Goal: Information Seeking & Learning: Check status

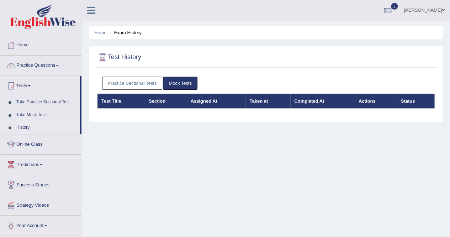
click at [157, 82] on link "Practice Sectional Tests" at bounding box center [132, 83] width 61 height 13
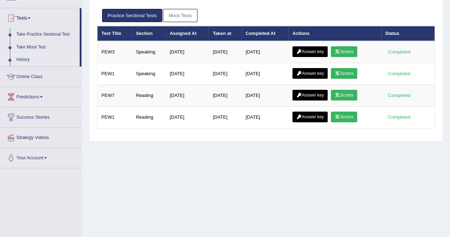
scroll to position [66, 0]
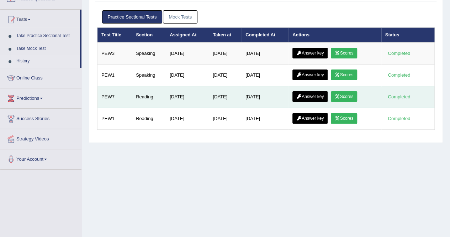
click at [353, 91] on link "Scores" at bounding box center [344, 96] width 26 height 11
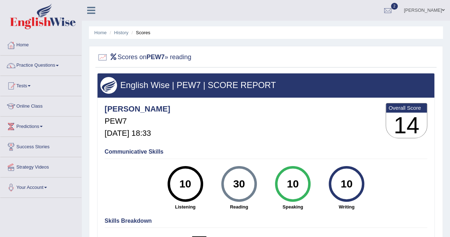
click at [450, 57] on div "Home History Scores Scores on PEW7 » reading English Wise | PEW7 | SCORE REPORT…" at bounding box center [266, 178] width 368 height 356
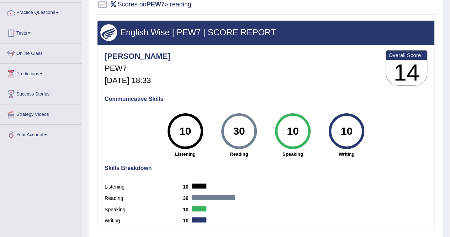
scroll to position [42, 0]
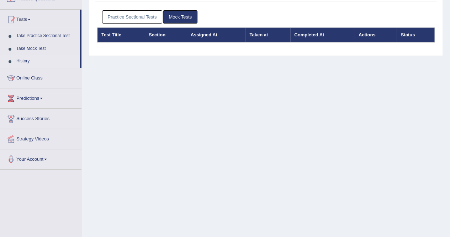
click at [147, 17] on link "Practice Sectional Tests" at bounding box center [132, 16] width 61 height 13
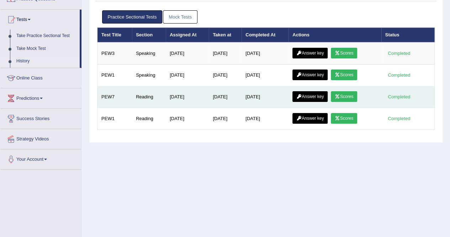
click at [315, 93] on link "Answer key" at bounding box center [310, 96] width 35 height 11
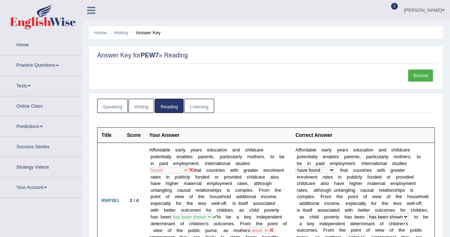
click at [287, 99] on ul "Speaking Writing [GEOGRAPHIC_DATA] Listening" at bounding box center [266, 106] width 338 height 15
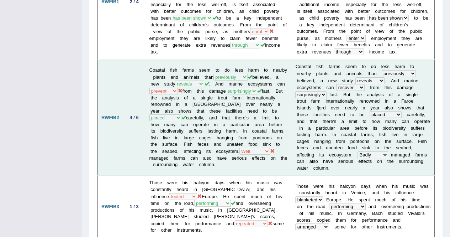
scroll to position [199, 0]
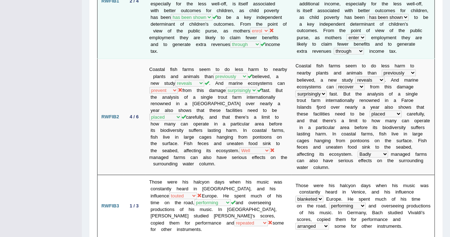
click at [213, 10] on td "Affordable early years education and childcare potentially enables parents, par…" at bounding box center [219, 0] width 146 height 115
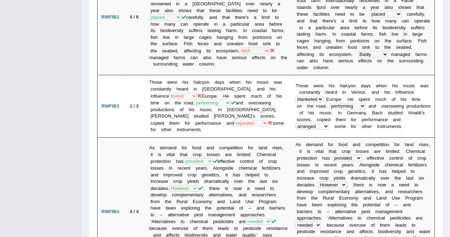
scroll to position [313, 0]
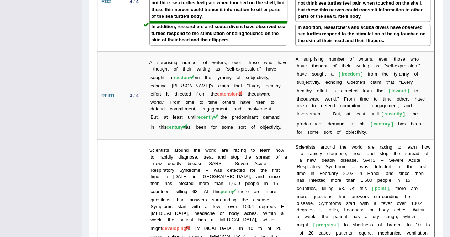
scroll to position [999, 0]
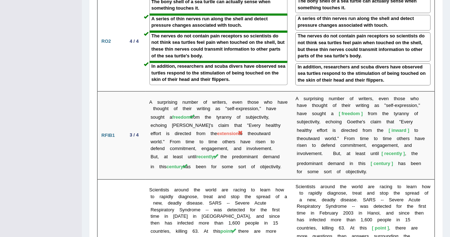
scroll to position [957, 0]
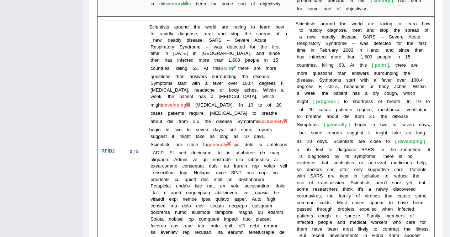
scroll to position [1135, 0]
